Goal: Task Accomplishment & Management: Manage account settings

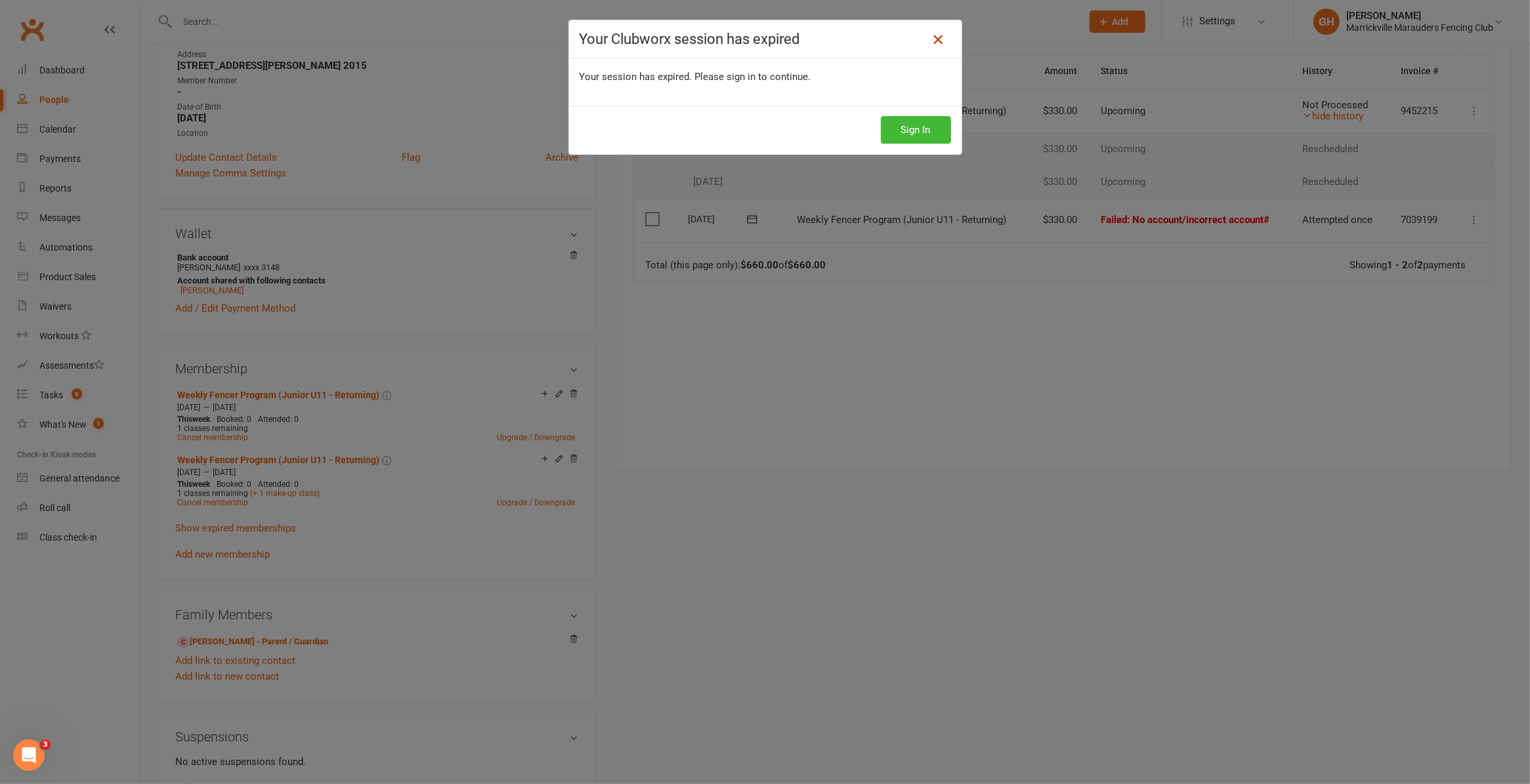
drag, startPoint x: 932, startPoint y: 40, endPoint x: 930, endPoint y: 26, distance: 14.1
click at [932, 40] on icon at bounding box center [937, 39] width 16 height 16
click at [921, 133] on button "Sign In" at bounding box center [915, 130] width 70 height 28
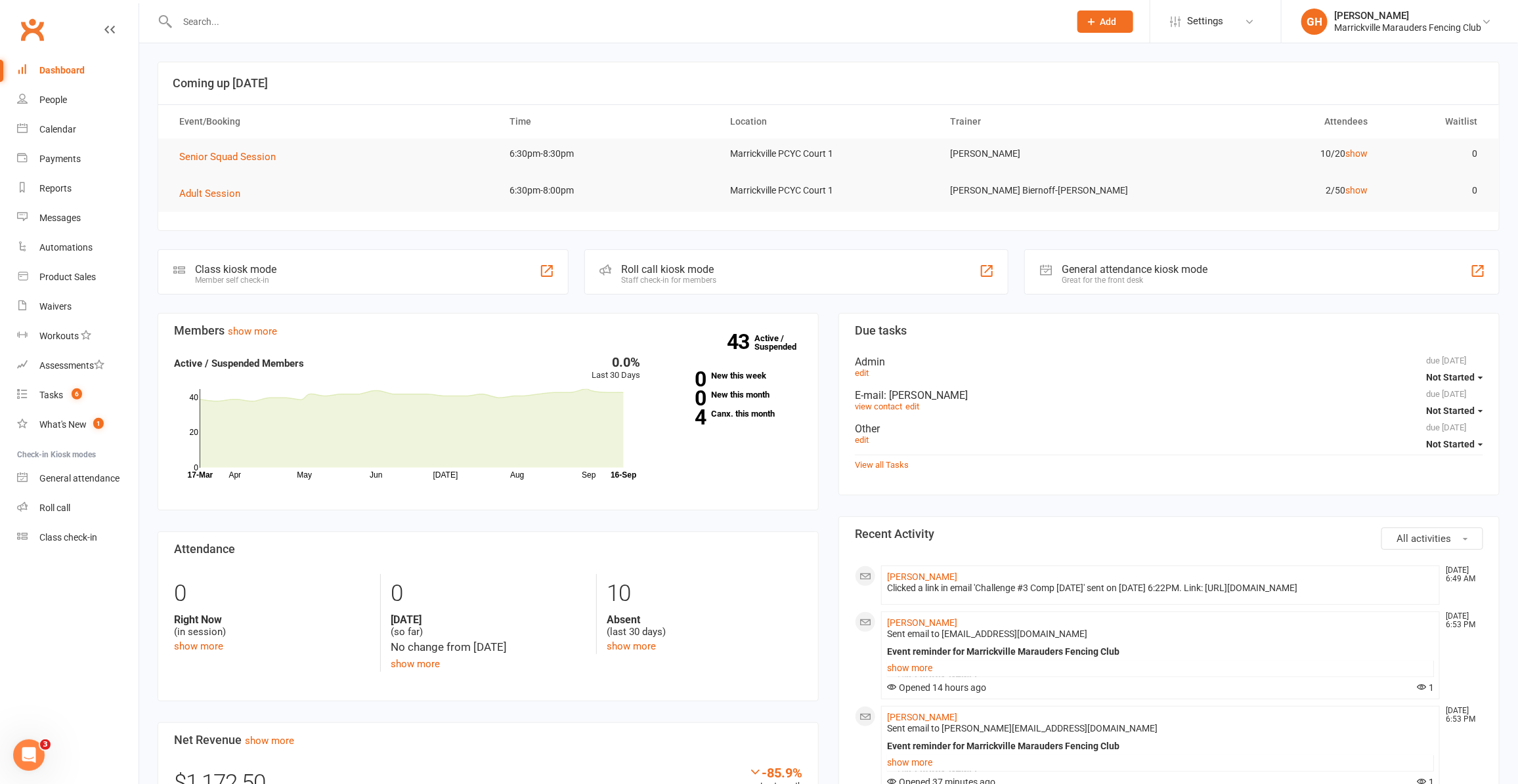
click at [284, 16] on input "text" at bounding box center [616, 22] width 887 height 19
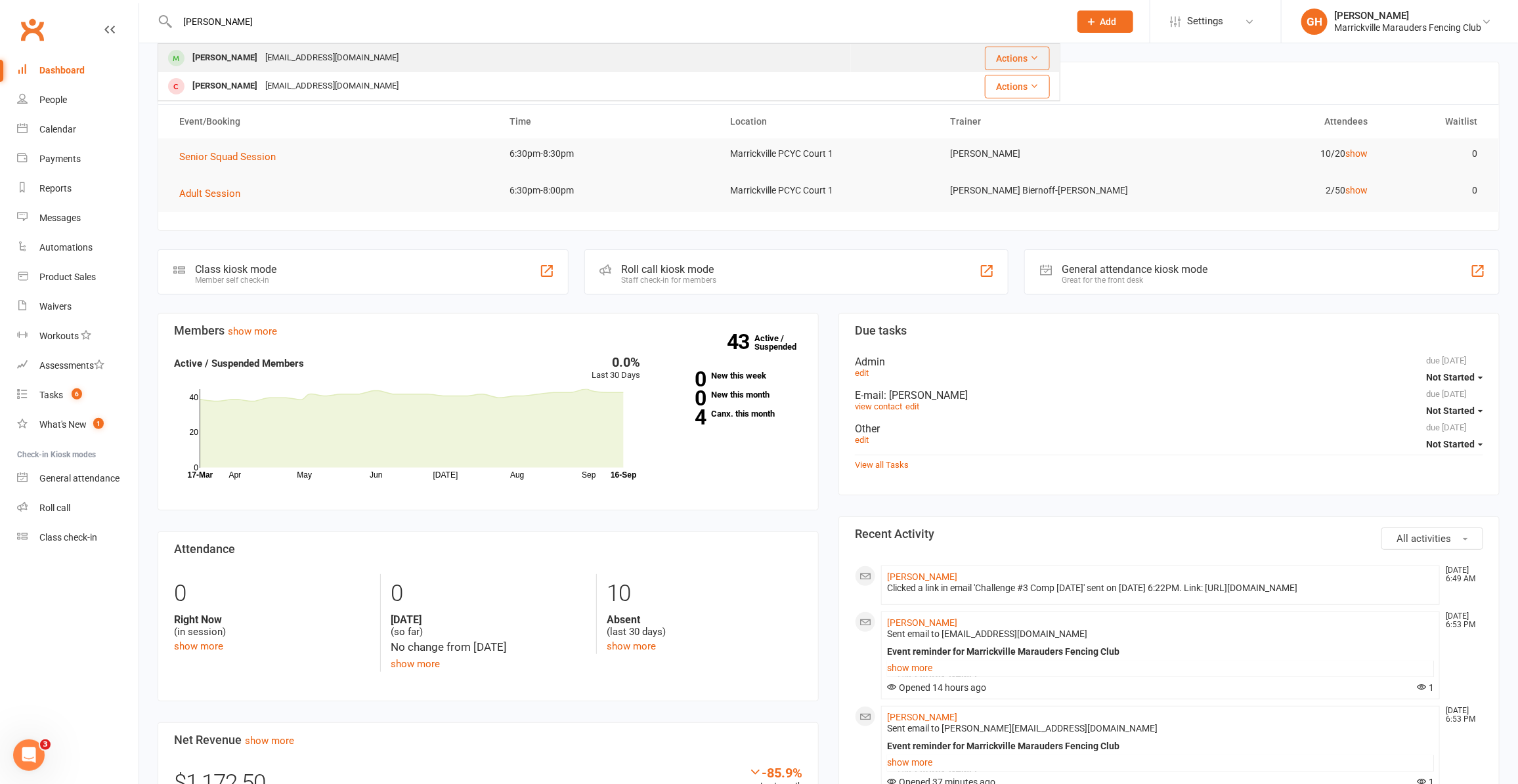
type input "[PERSON_NAME]"
click at [277, 61] on div "[EMAIL_ADDRESS][DOMAIN_NAME]" at bounding box center [332, 57] width 141 height 19
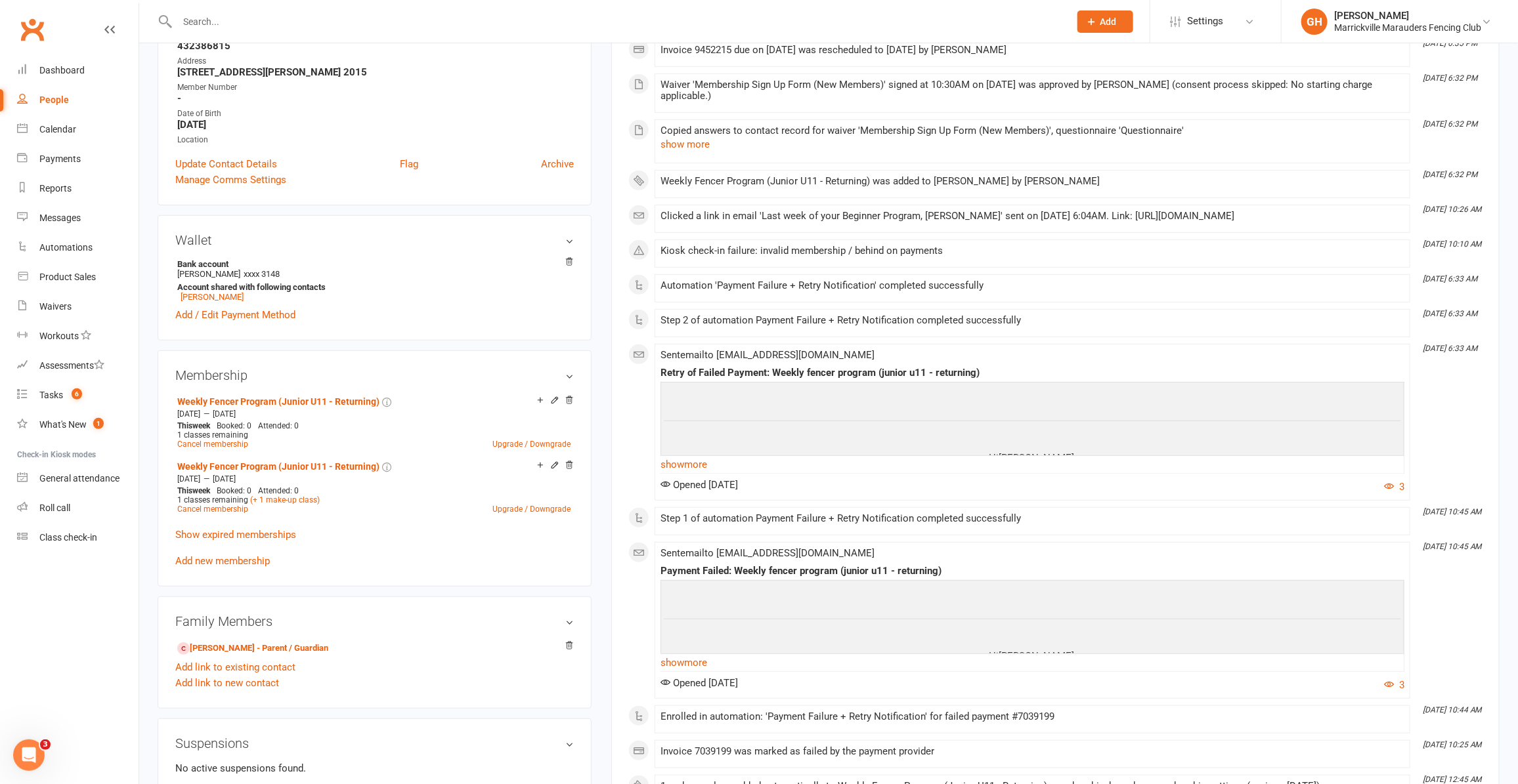
scroll to position [82, 0]
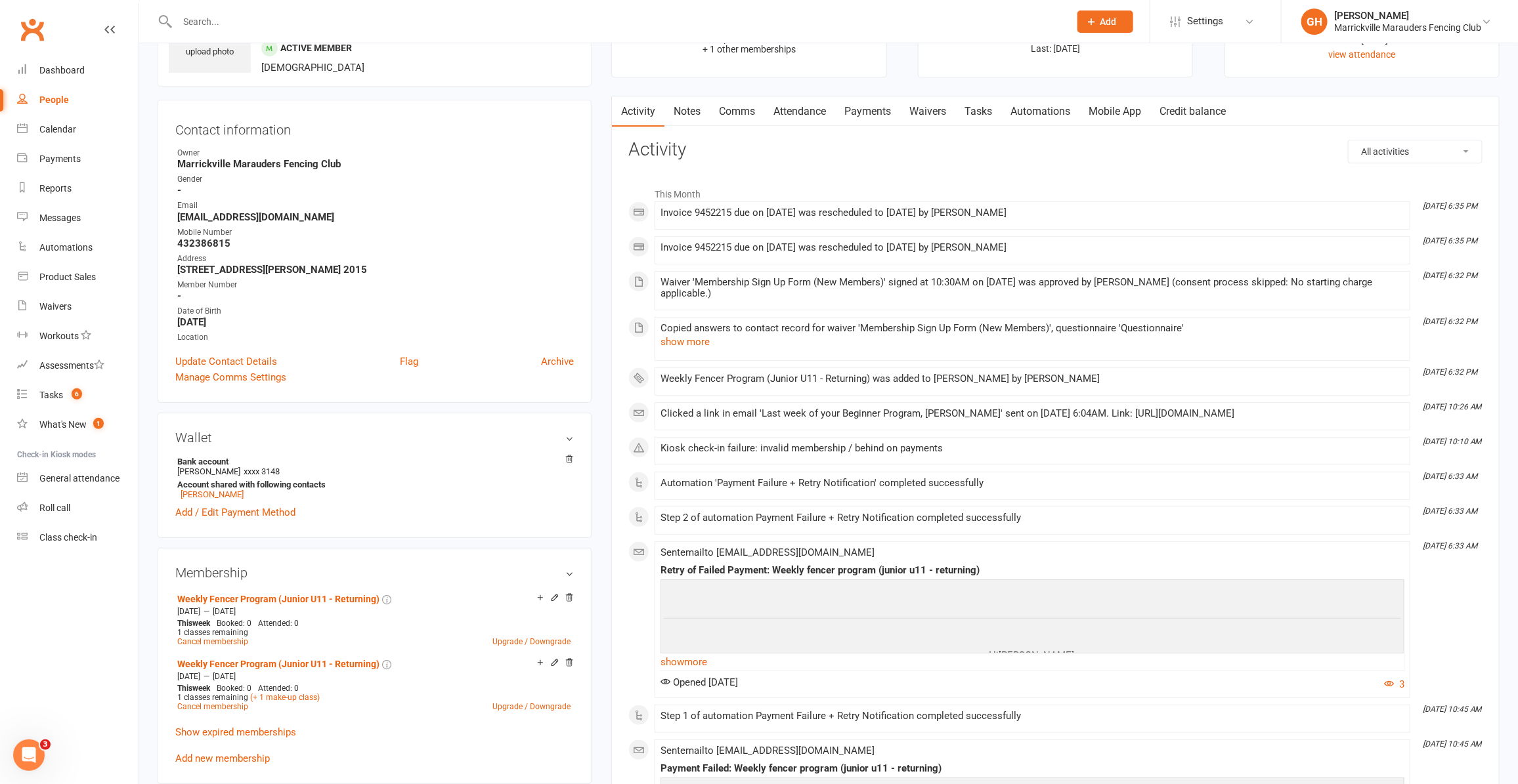
click at [1062, 104] on link "Automations" at bounding box center [1040, 111] width 78 height 30
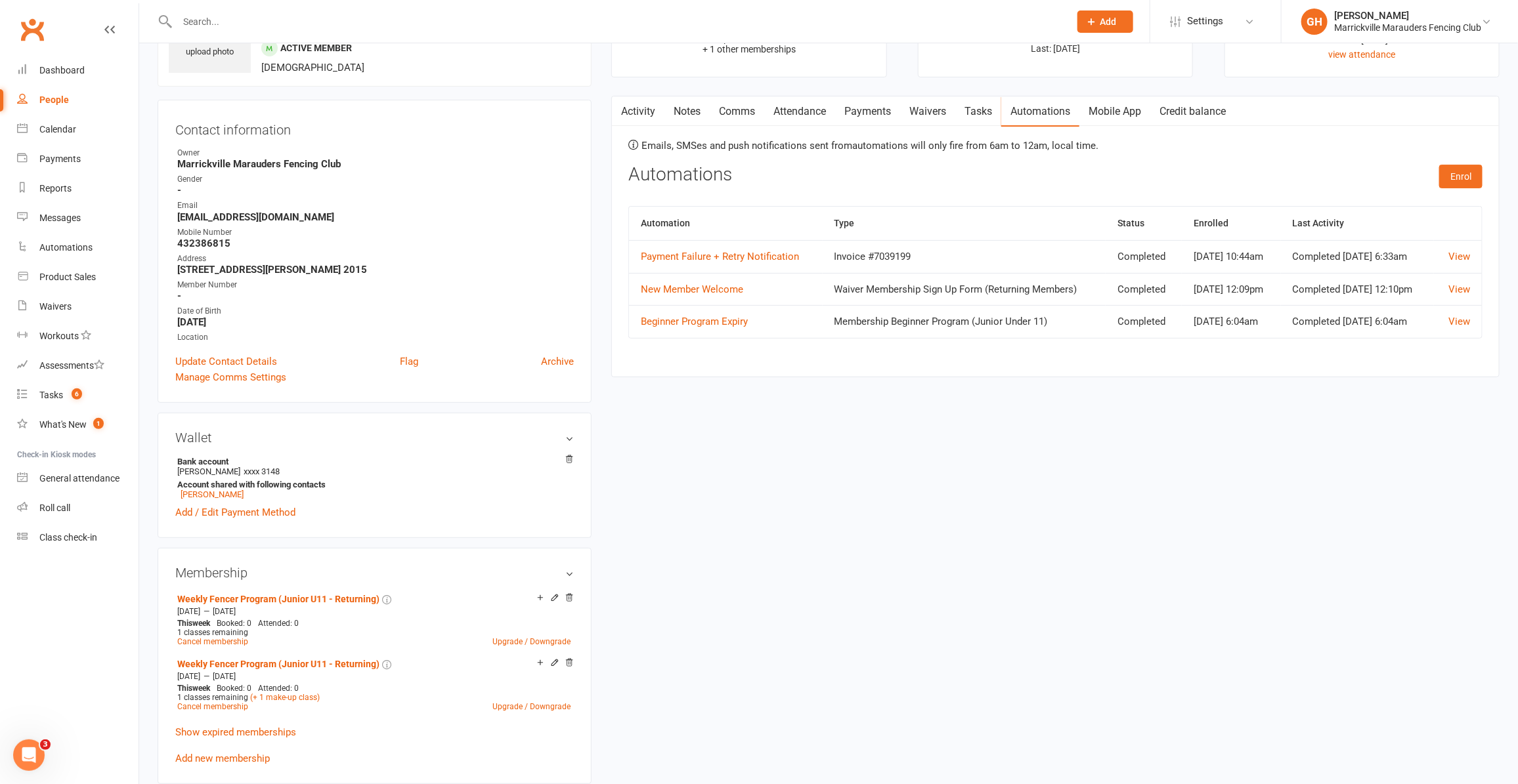
click at [805, 122] on link "Attendance" at bounding box center [799, 111] width 71 height 30
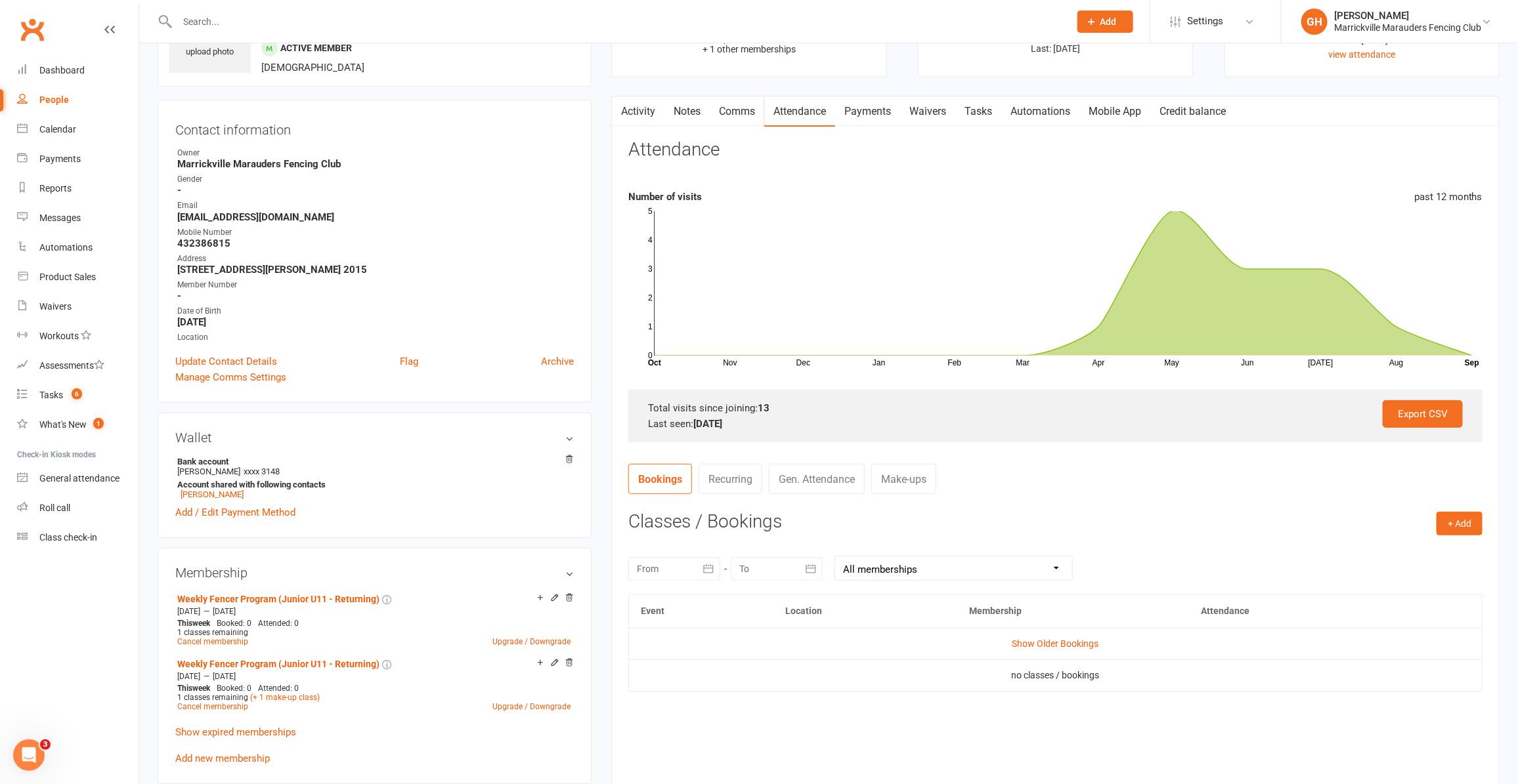
click at [864, 108] on link "Payments" at bounding box center [867, 111] width 65 height 30
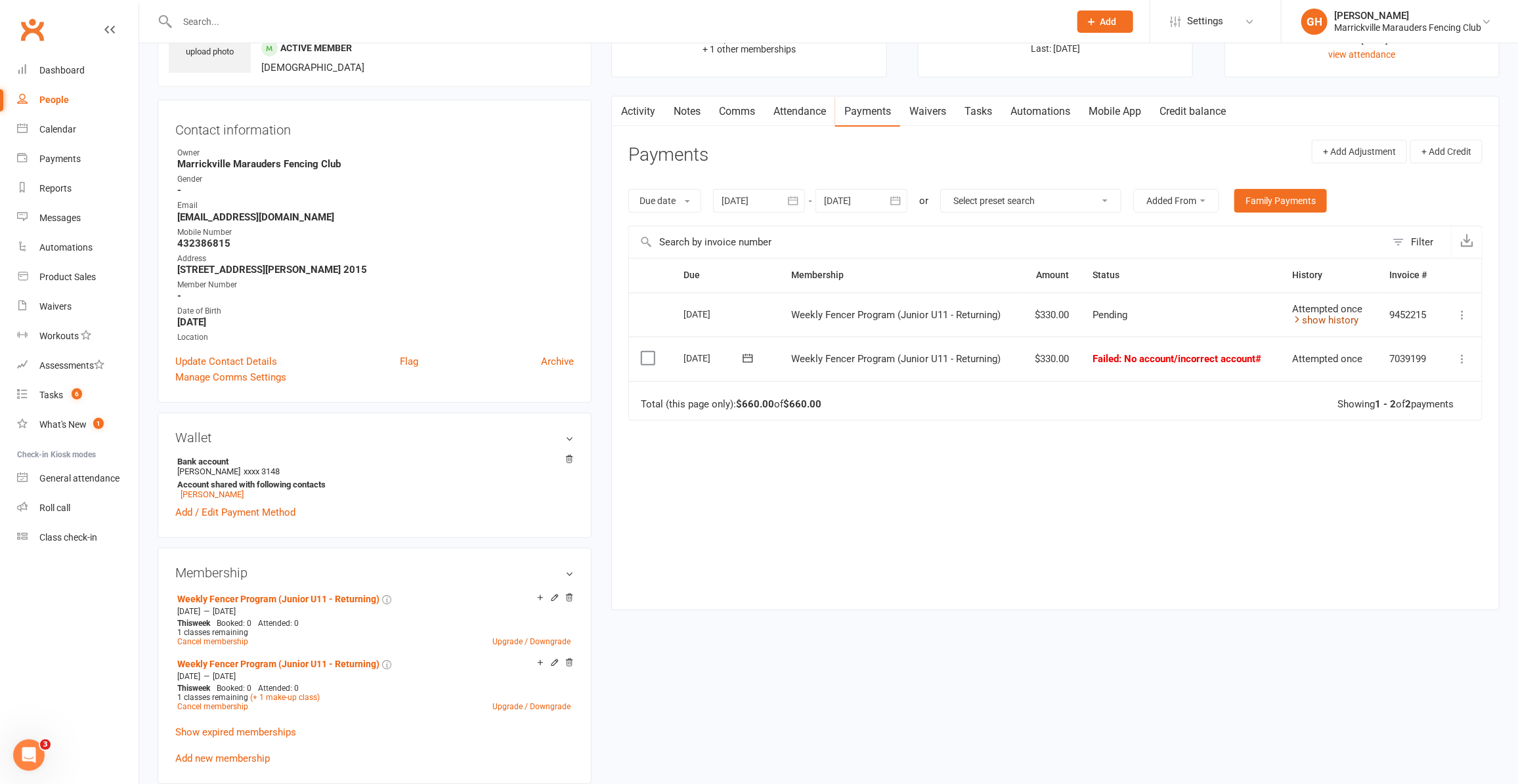
click at [1339, 323] on link "show history" at bounding box center [1325, 320] width 66 height 12
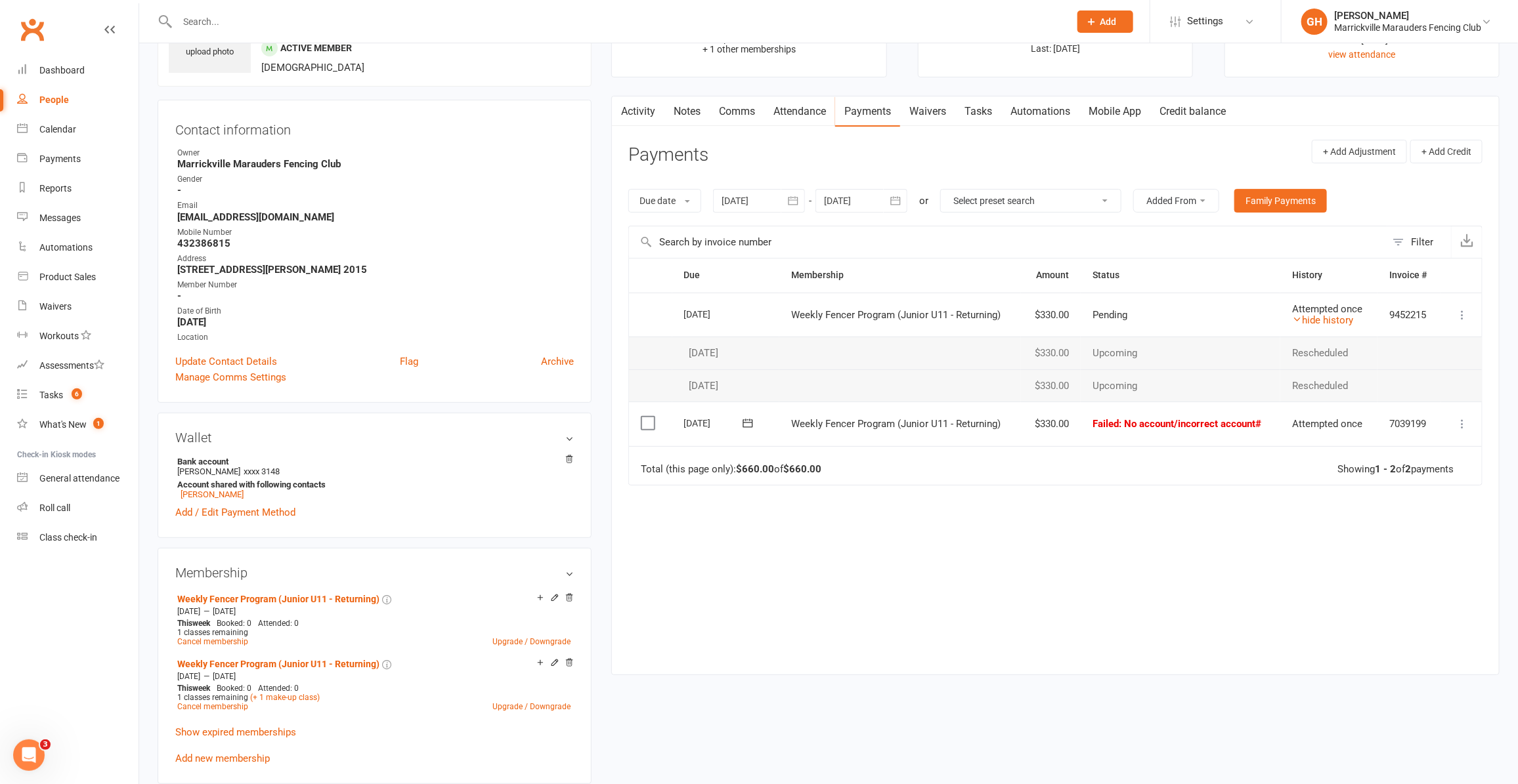
click at [1166, 306] on td "Pending" at bounding box center [1180, 315] width 199 height 45
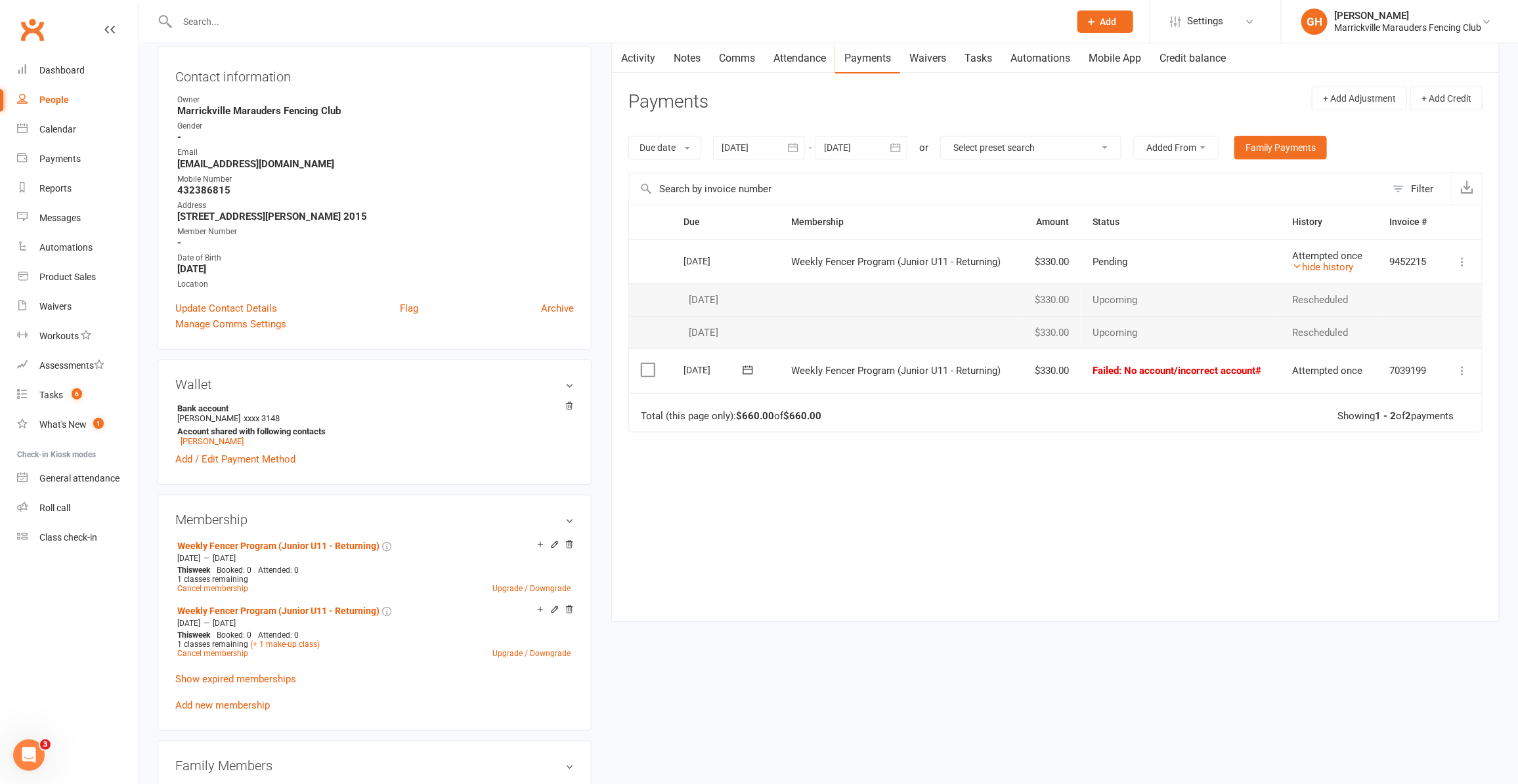
scroll to position [164, 0]
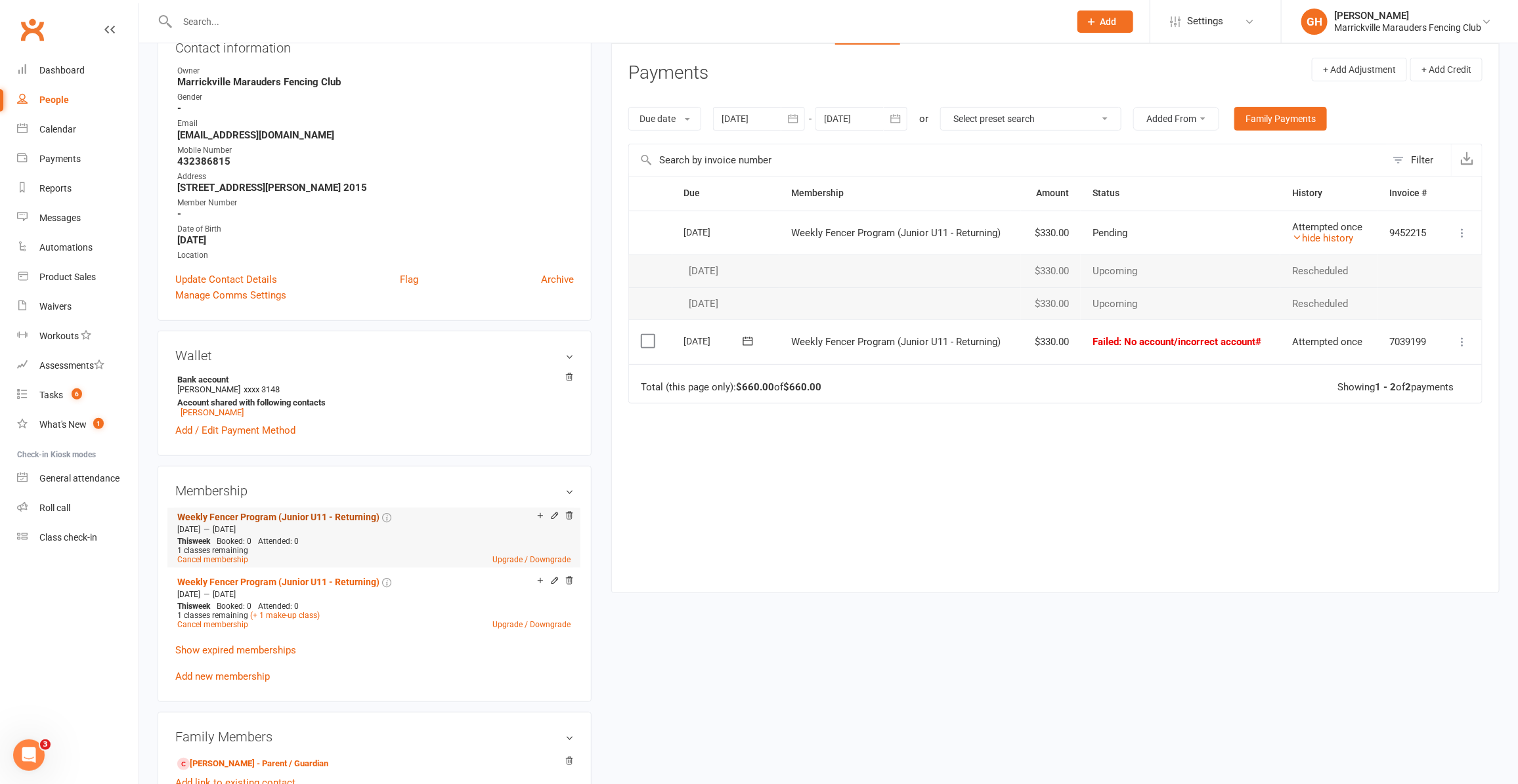
click at [312, 519] on link "Weekly Fencer Program (Junior U11 - Returning)" at bounding box center [278, 517] width 202 height 10
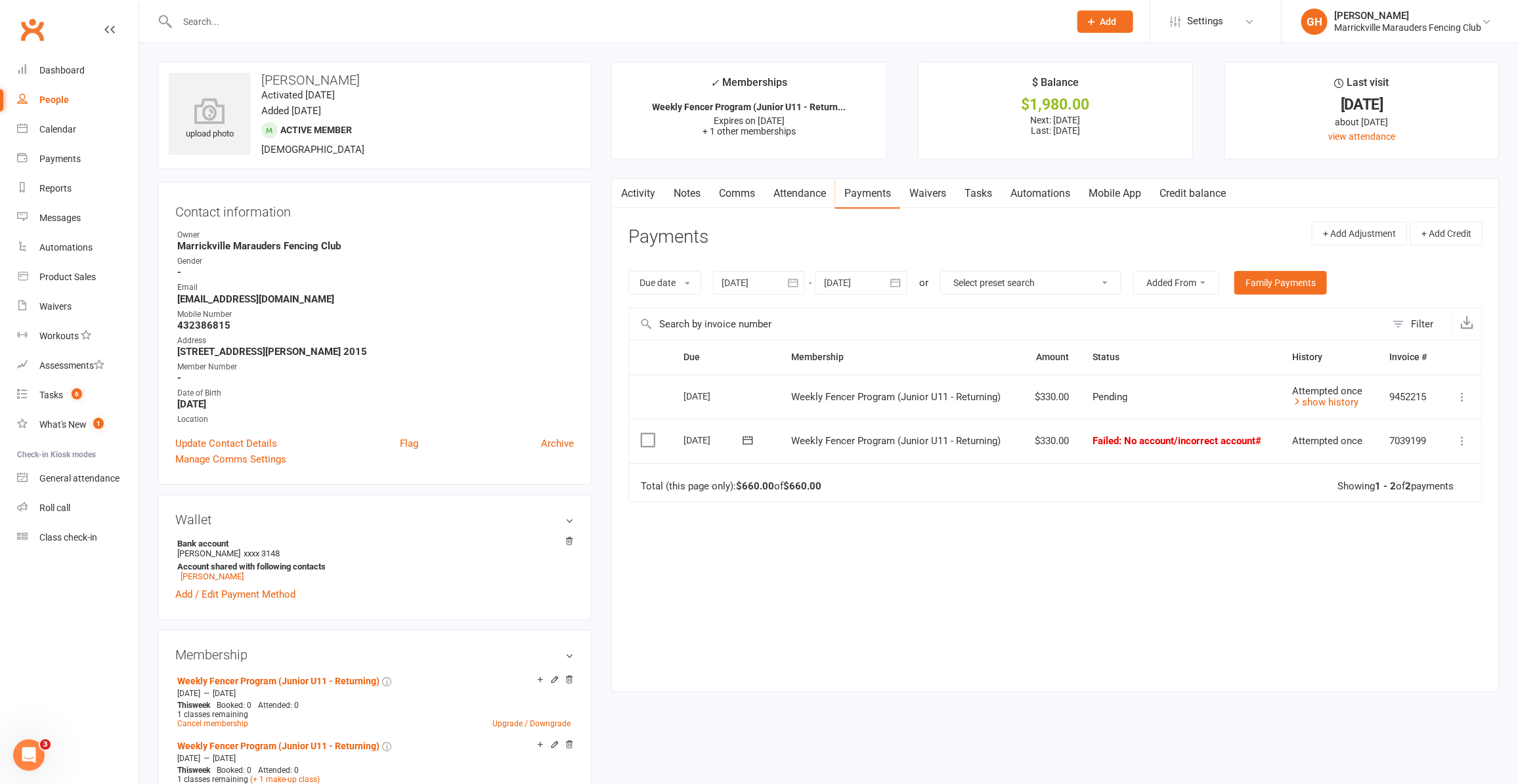
click at [1455, 441] on button at bounding box center [1462, 441] width 16 height 16
click at [1367, 576] on link "Retry now" at bounding box center [1404, 571] width 130 height 26
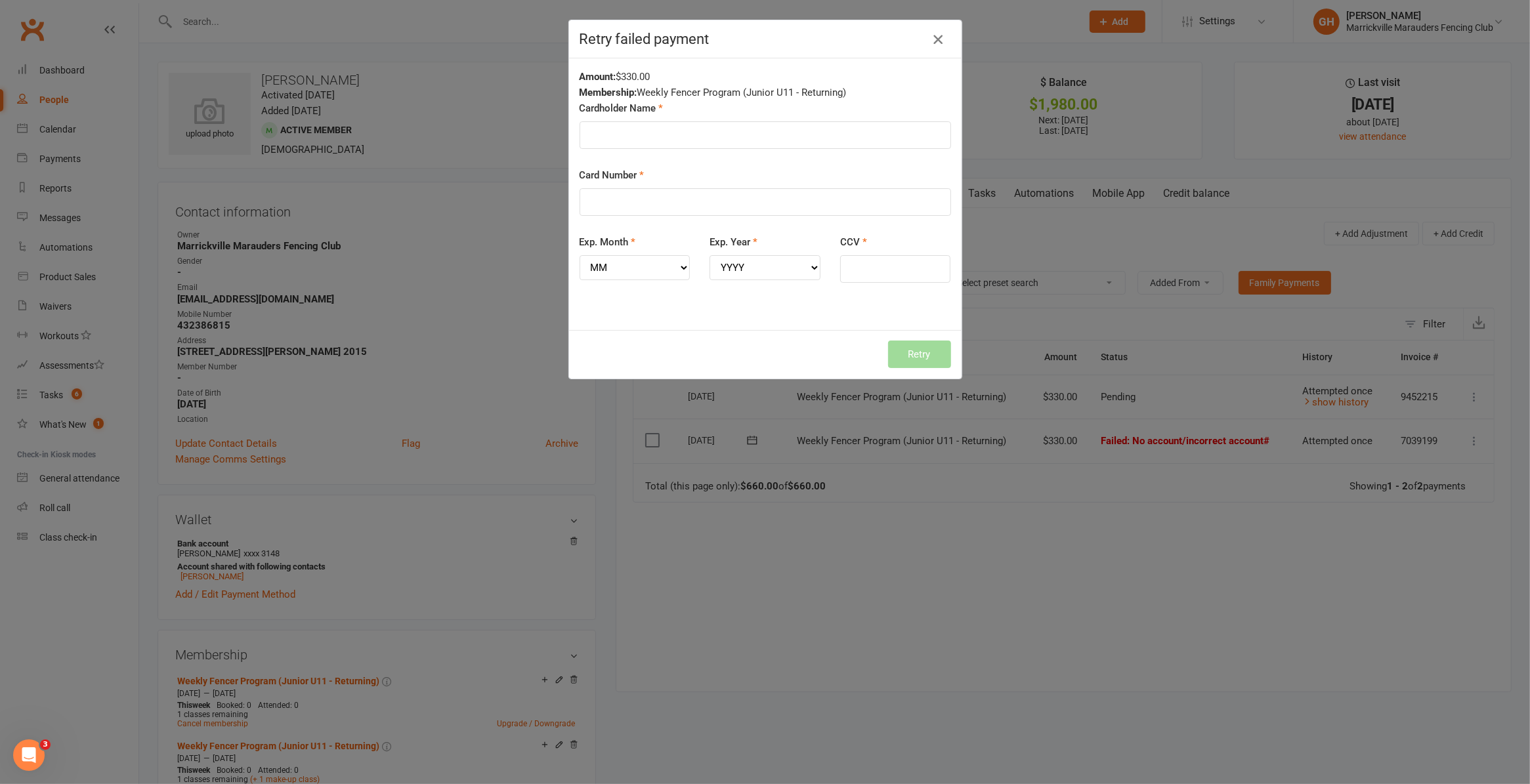
click at [934, 43] on icon "button" at bounding box center [937, 39] width 16 height 16
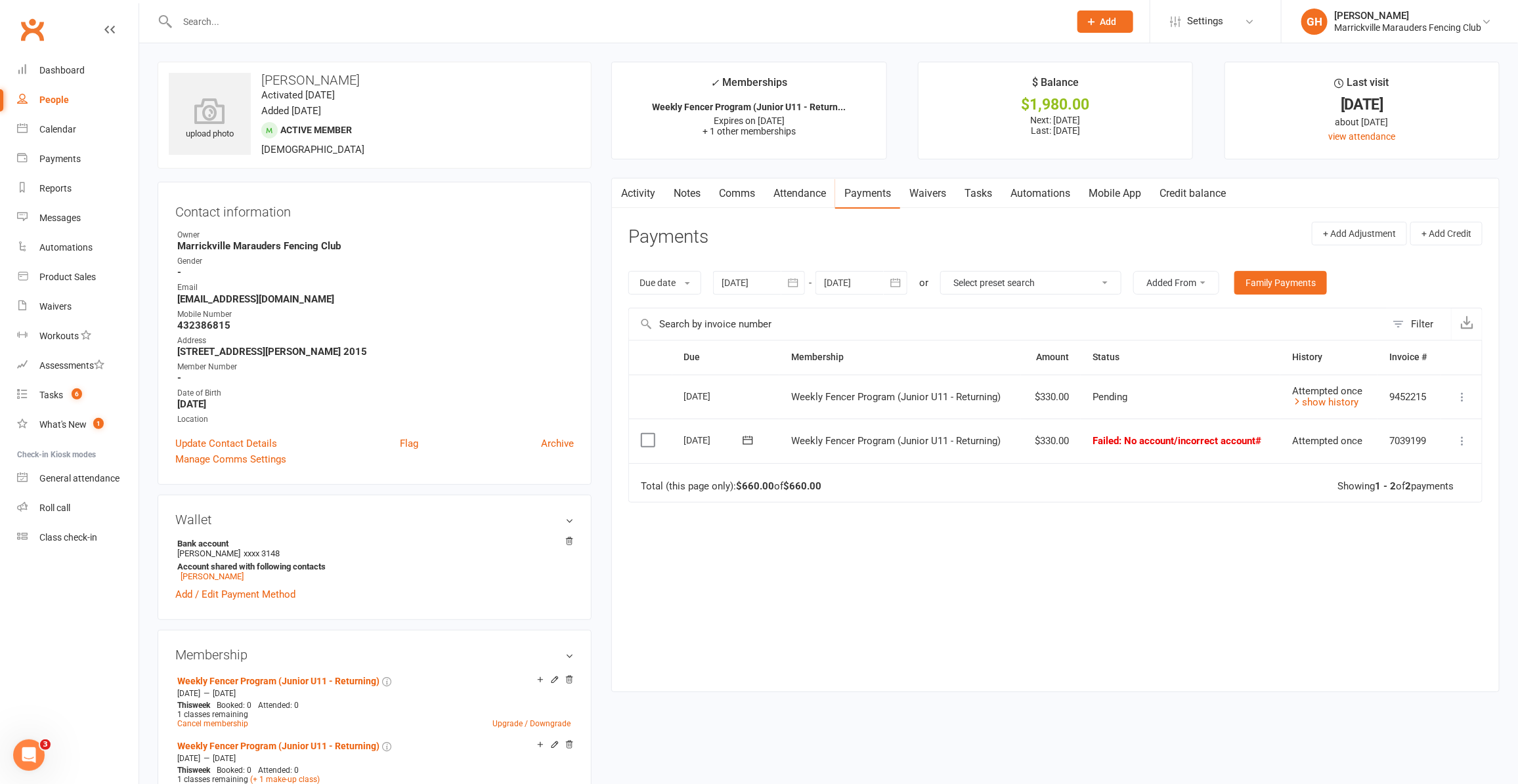
click at [1462, 398] on icon at bounding box center [1462, 397] width 13 height 13
drag, startPoint x: 1379, startPoint y: 556, endPoint x: 1375, endPoint y: 549, distance: 8.1
click at [1379, 558] on div "Due Contact Membership Amount Status History Invoice # Select this [DATE] [PERS…" at bounding box center [1055, 505] width 854 height 332
